Goal: Communication & Community: Ask a question

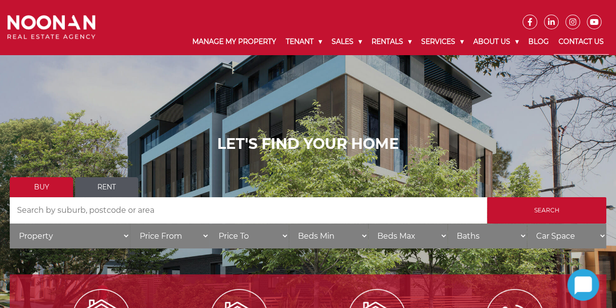
click at [570, 44] on link "Contact Us" at bounding box center [581, 41] width 55 height 25
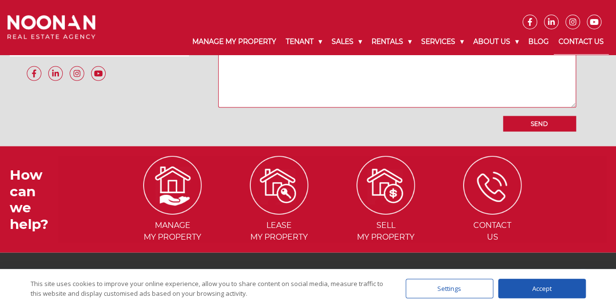
scroll to position [920, 0]
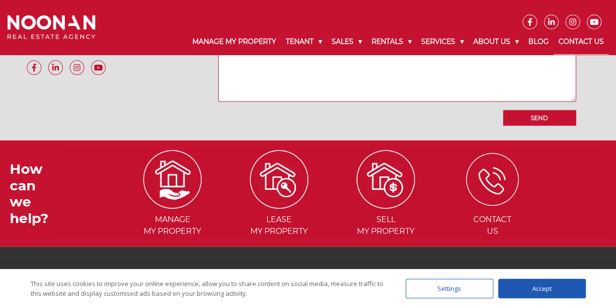
click at [492, 174] on img at bounding box center [492, 179] width 53 height 53
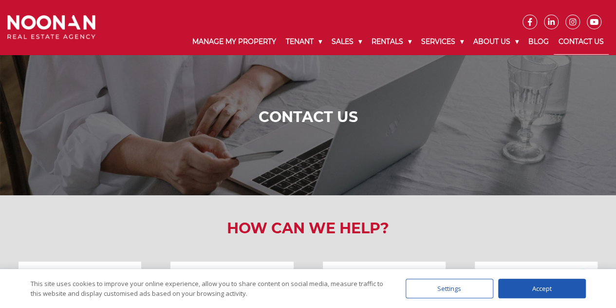
click at [538, 293] on div "Accept" at bounding box center [543, 287] width 88 height 19
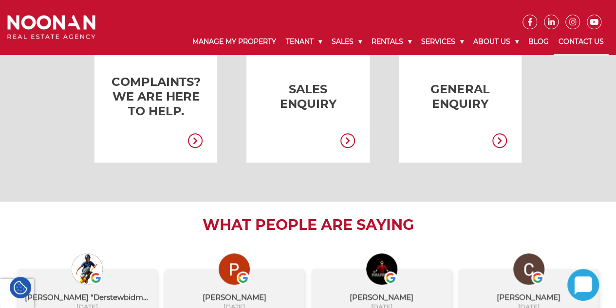
scroll to position [380, 0]
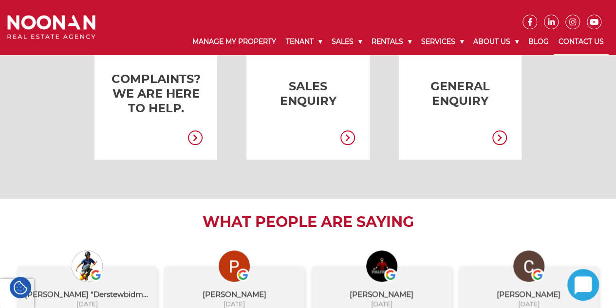
click at [456, 98] on link at bounding box center [445, 94] width 123 height 132
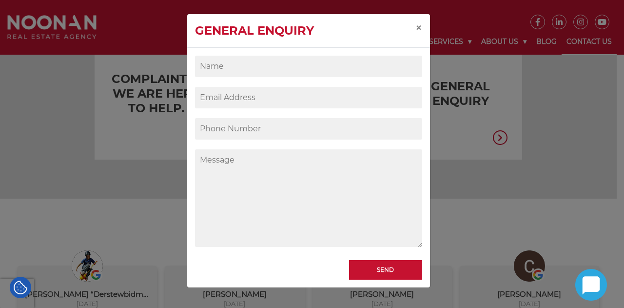
click at [277, 67] on input "Contact form" at bounding box center [308, 66] width 227 height 21
type input "[PERSON_NAME]"
type input "[EMAIL_ADDRESS][DOMAIN_NAME]"
click at [238, 171] on textarea "Contact form" at bounding box center [308, 197] width 227 height 97
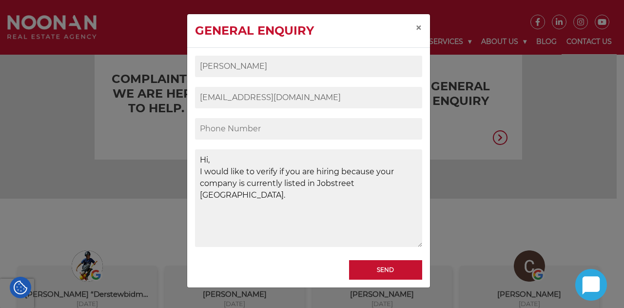
click at [339, 169] on textarea "Hi, I would like to verify if you are hiring because your company is currently …" at bounding box center [308, 197] width 227 height 97
click at [292, 201] on textarea "Hi, I would like to verify if you have vacancies and are hiring because your co…" at bounding box center [308, 197] width 227 height 97
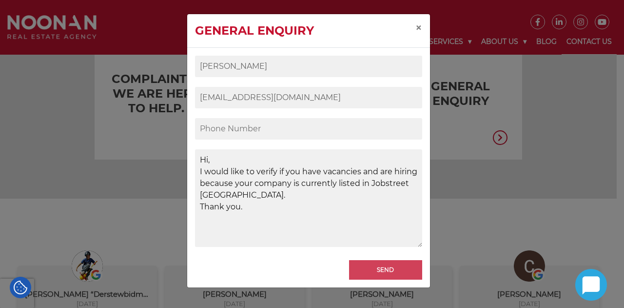
type textarea "Hi, I would like to verify if you have vacancies and are hiring because your co…"
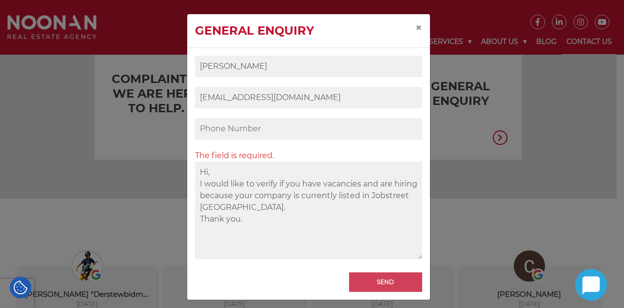
click at [400, 269] on div "Anne annecutab@yahoo.com The field is required. Hi, I would like to verify if y…" at bounding box center [308, 171] width 227 height 231
click at [258, 130] on input "Contact form" at bounding box center [308, 128] width 227 height 21
type input "949-886-6533"
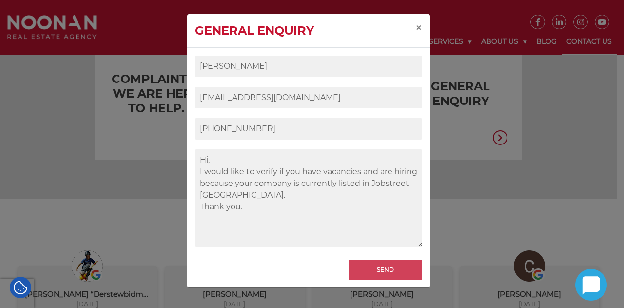
click at [382, 274] on input "Send" at bounding box center [385, 269] width 73 height 19
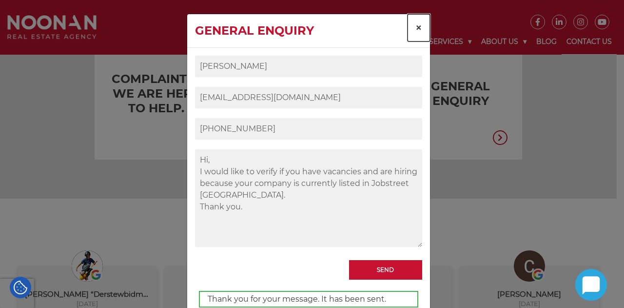
click at [416, 26] on span "×" at bounding box center [418, 27] width 7 height 14
